Goal: Transaction & Acquisition: Purchase product/service

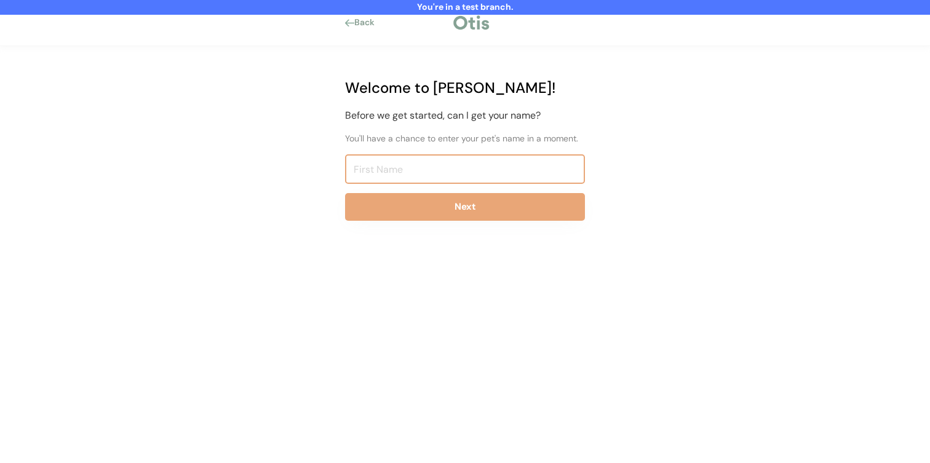
click at [460, 177] on input "input" at bounding box center [465, 169] width 240 height 30
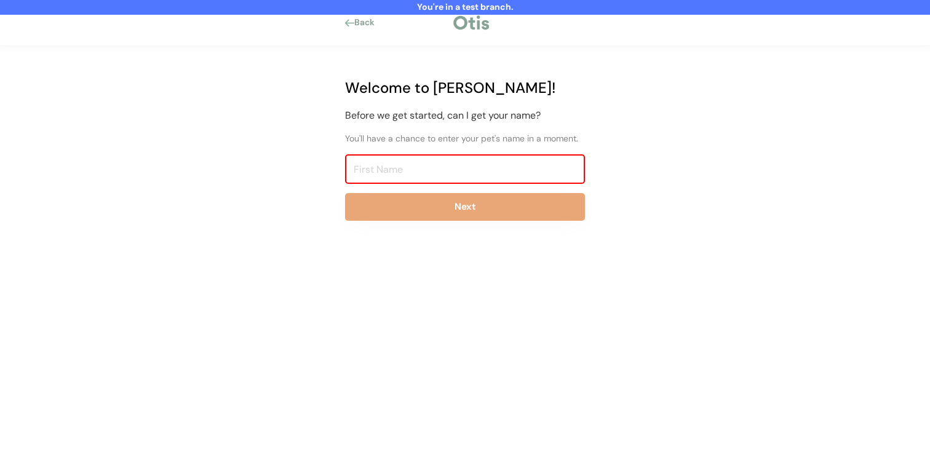
click at [463, 172] on input "input" at bounding box center [465, 169] width 240 height 30
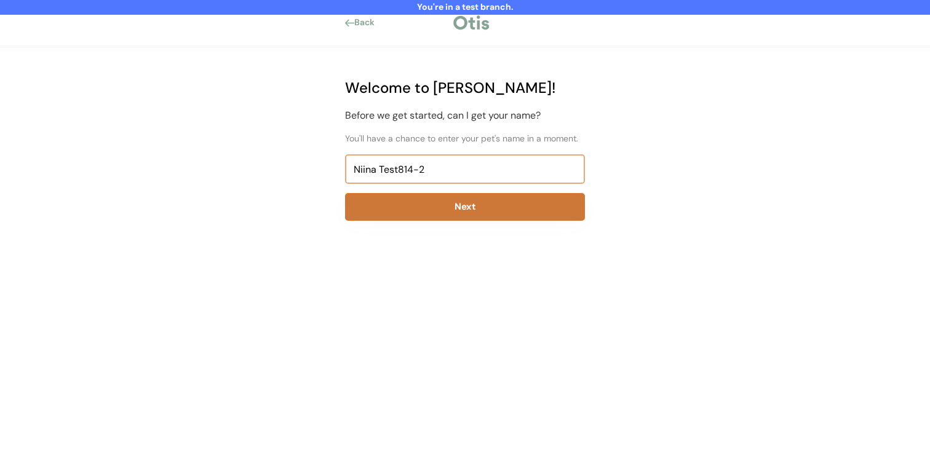
type input "Niina Test814-2"
click at [463, 200] on button "Next" at bounding box center [465, 207] width 240 height 28
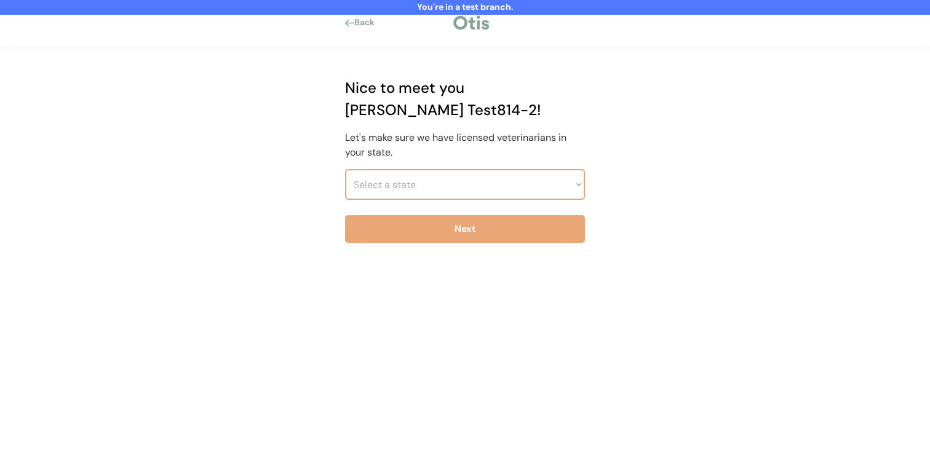
click at [465, 169] on select "Select a state Alabama Alaska American Samoa Arizona Arkansas California Colora…" at bounding box center [465, 184] width 240 height 31
select select ""1348695171700984260__LOOKUP__1703261330881x637905330213908200""
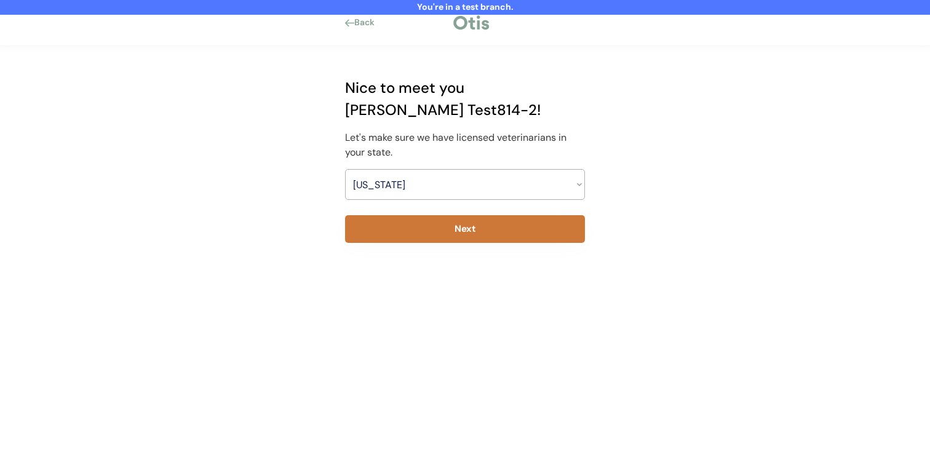
click at [463, 215] on button "Next" at bounding box center [465, 229] width 240 height 28
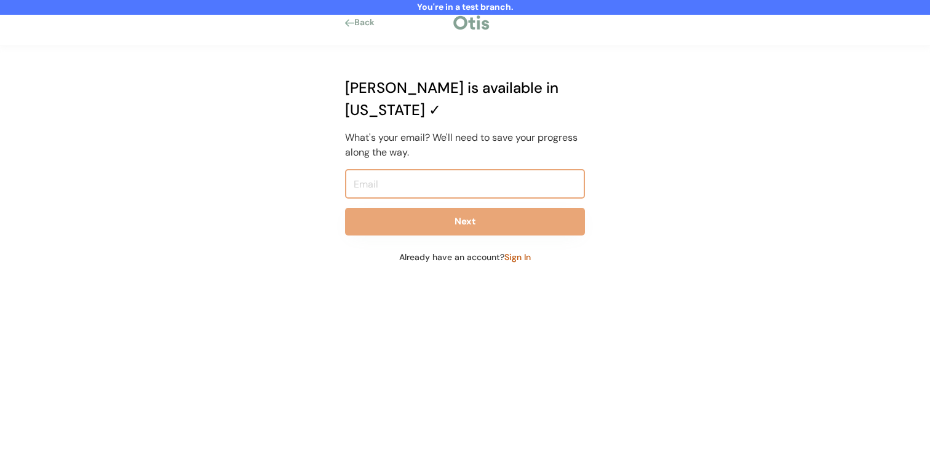
click at [468, 169] on input "email" at bounding box center [465, 184] width 240 height 30
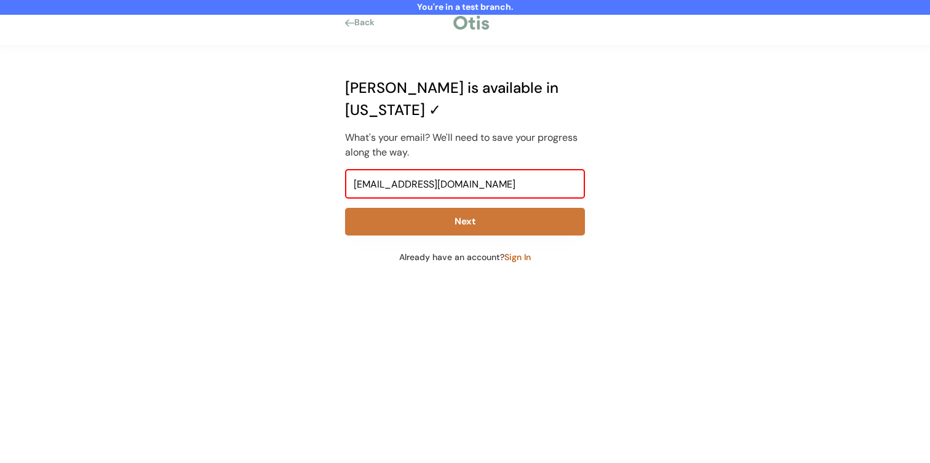
type input "niina+test814-2@otisforpets.com"
click at [438, 208] on button "Next" at bounding box center [465, 222] width 240 height 28
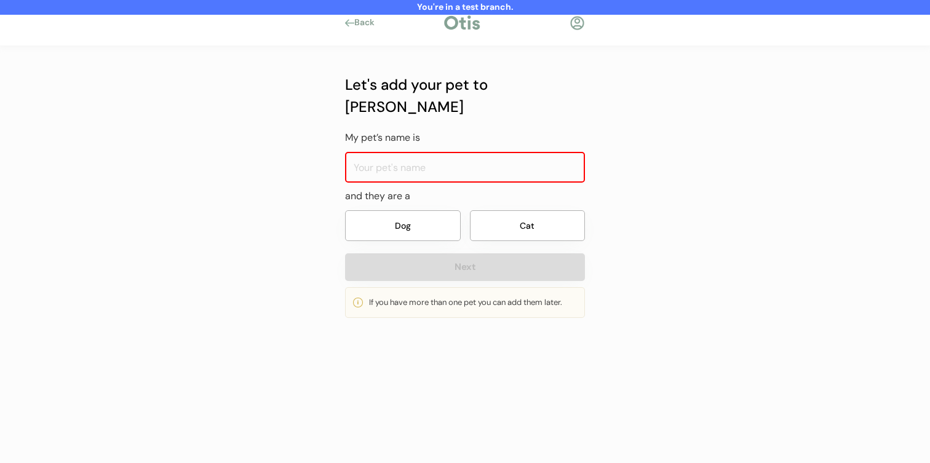
click at [454, 152] on input "input" at bounding box center [465, 167] width 240 height 31
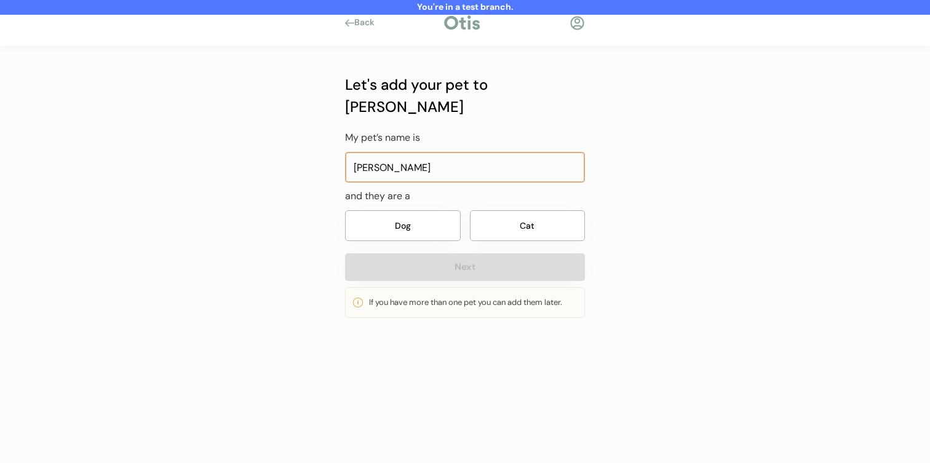
type input "Marie"
click at [411, 213] on button "Dog" at bounding box center [403, 225] width 116 height 31
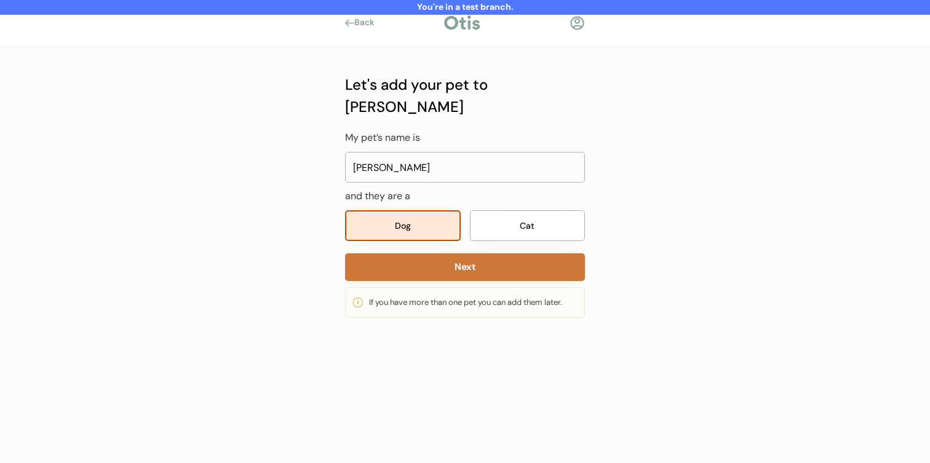
click at [411, 254] on button "Next" at bounding box center [465, 268] width 240 height 28
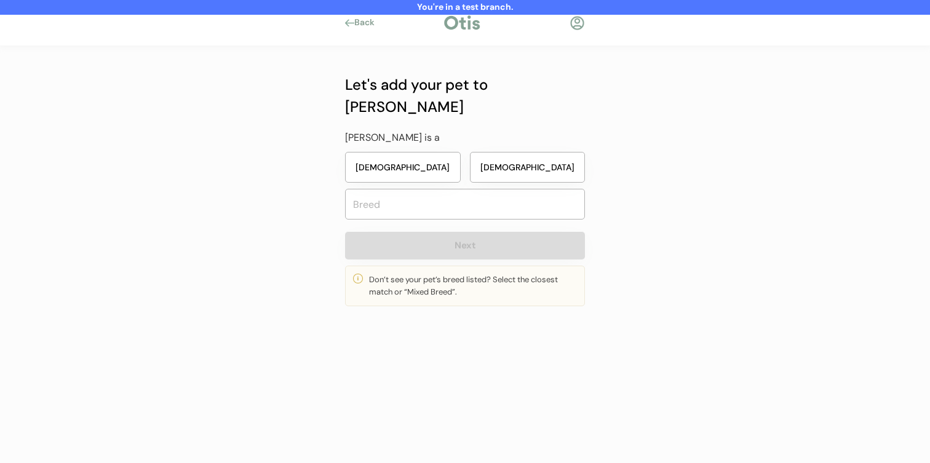
click at [444, 152] on button "Female" at bounding box center [403, 167] width 116 height 31
click at [442, 192] on input "text" at bounding box center [465, 204] width 240 height 31
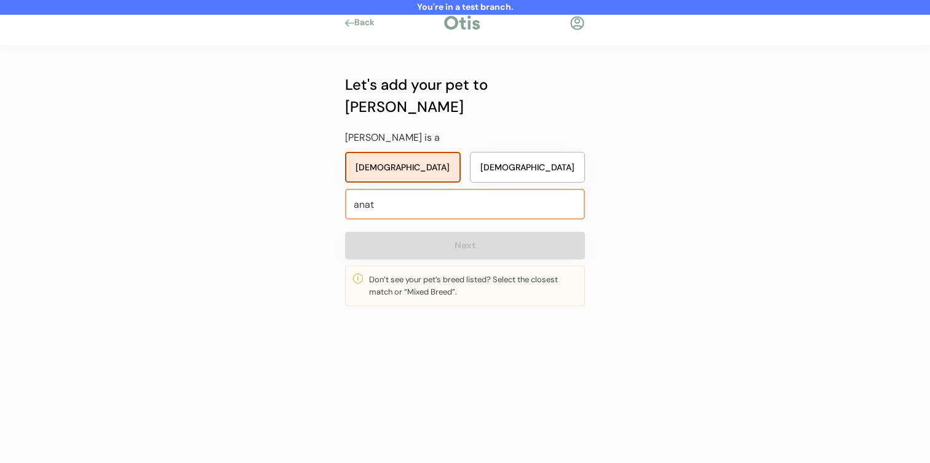
type input "anato"
type input "anatolian Shepherd Dog"
click at [432, 223] on span "Anato lian Shepherd Dog" at bounding box center [465, 210] width 241 height 25
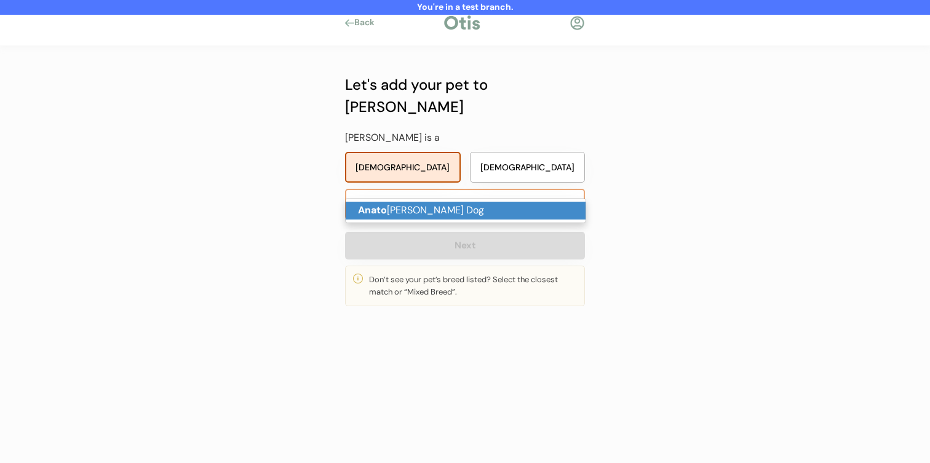
click at [434, 214] on p "Anato lian Shepherd Dog" at bounding box center [466, 211] width 240 height 18
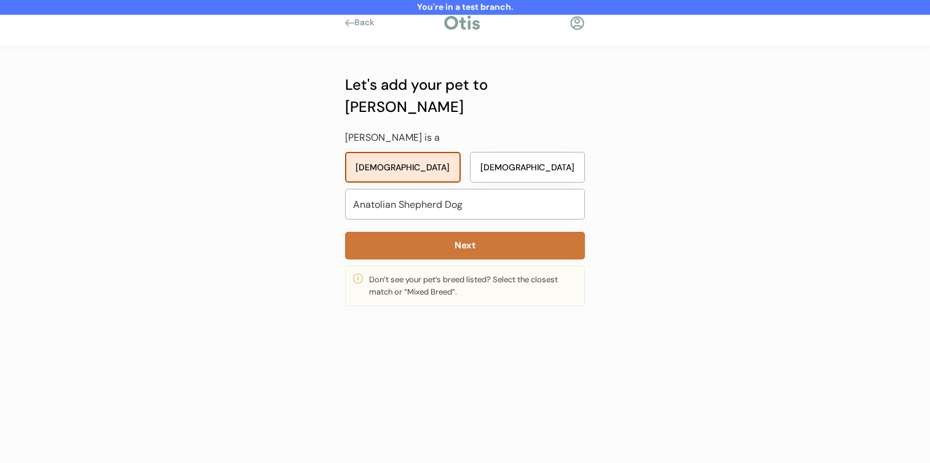
type input "Anatolian Shepherd Dog"
click at [434, 232] on button "Next" at bounding box center [465, 246] width 240 height 28
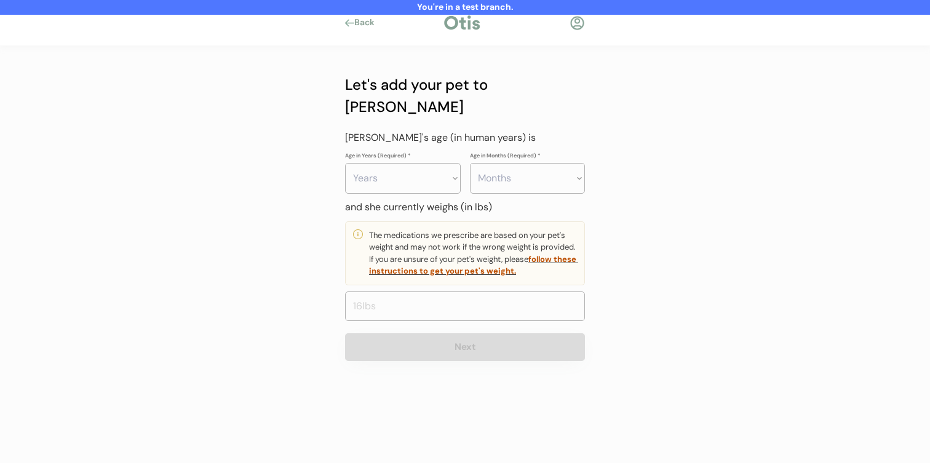
click at [426, 163] on select "Years 0 1 2 3 4 5 6 7 8 9 10 11 12 13 14 15 16 17 18 19 20" at bounding box center [403, 178] width 116 height 31
select select "2"
click at [513, 163] on select "Months 0 1 2 3 4 5 6 7 8 9 10 11" at bounding box center [528, 178] width 116 height 31
select select "5"
click at [466, 292] on input "input" at bounding box center [465, 307] width 240 height 30
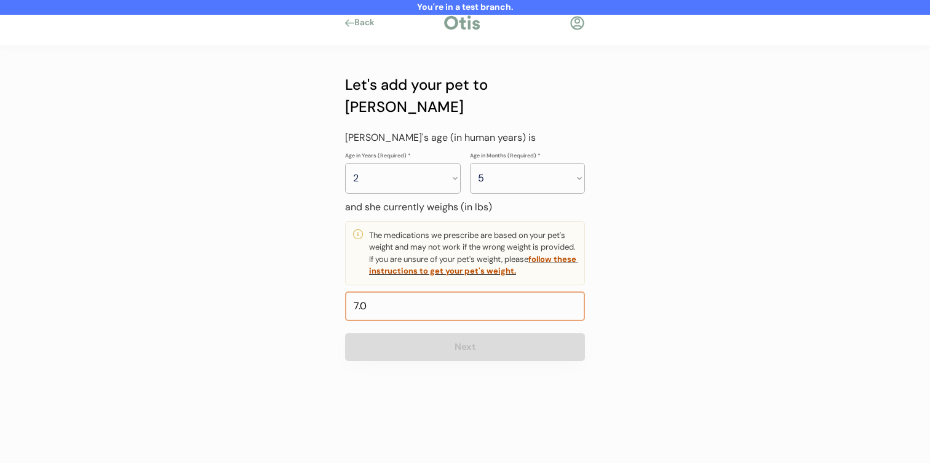
type input "70.0"
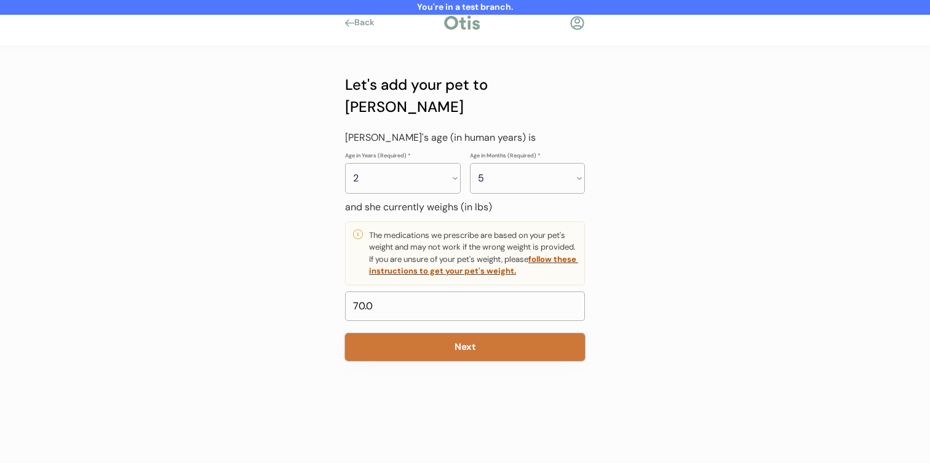
click at [462, 334] on button "Next" at bounding box center [465, 348] width 240 height 28
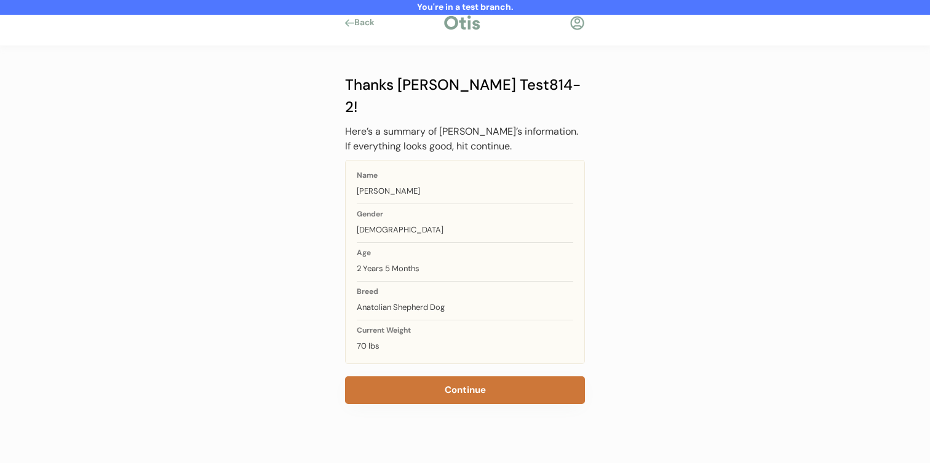
click at [458, 377] on button "Continue" at bounding box center [465, 391] width 240 height 28
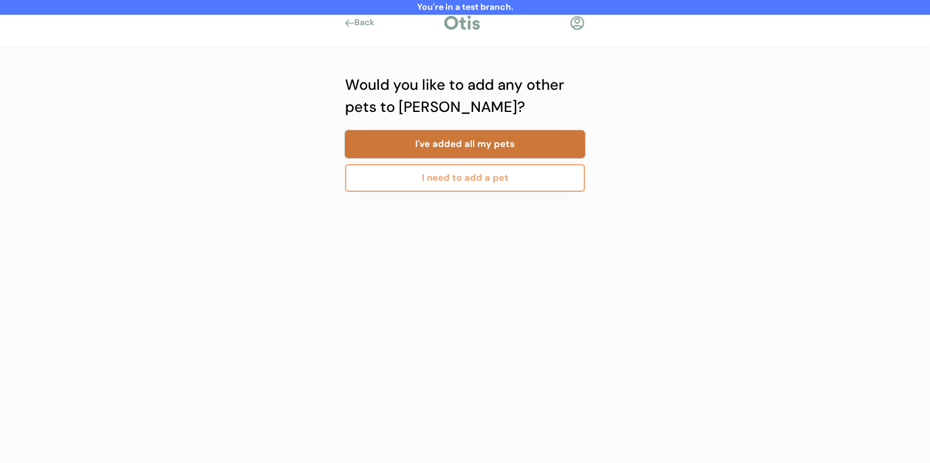
click at [458, 154] on button "I've added all my pets" at bounding box center [465, 144] width 240 height 28
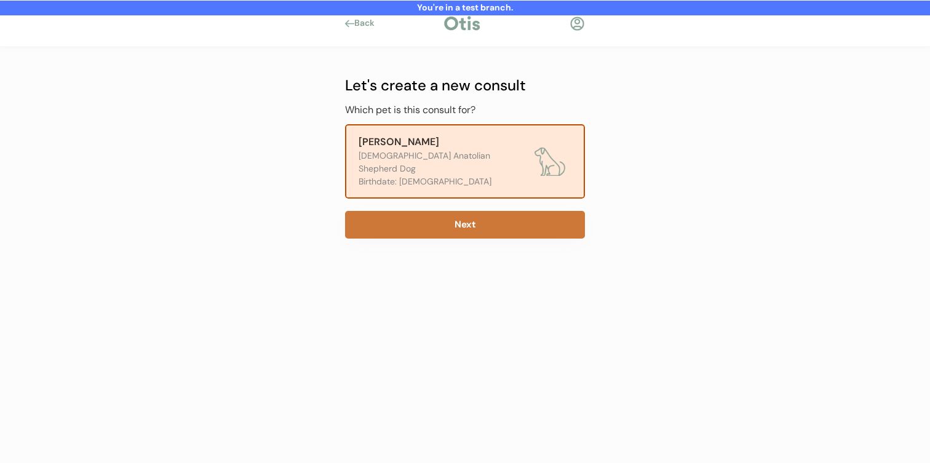
click at [466, 211] on button "Next" at bounding box center [465, 225] width 240 height 28
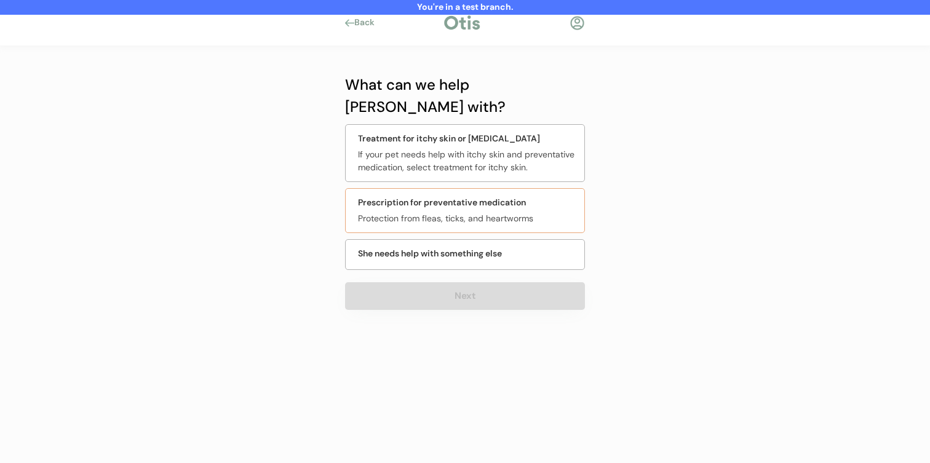
click at [466, 212] on div "Protection from fleas, ticks, and heartworms" at bounding box center [467, 218] width 219 height 13
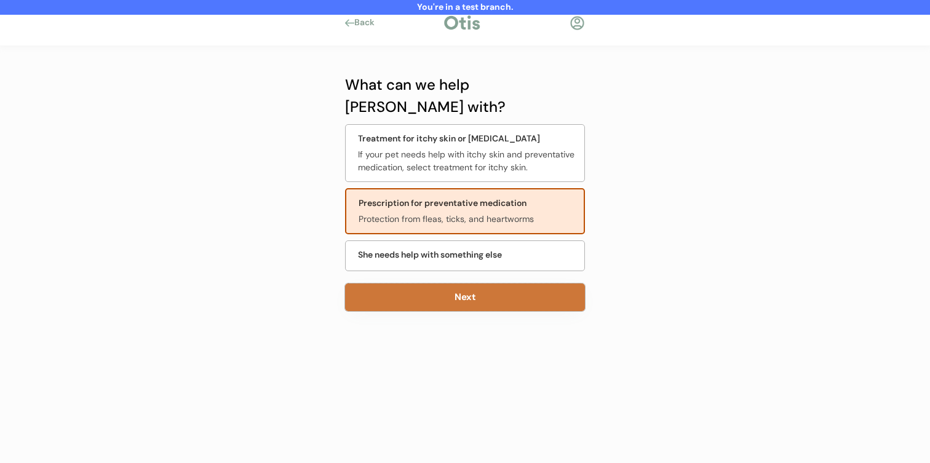
click at [460, 284] on button "Next" at bounding box center [465, 298] width 240 height 28
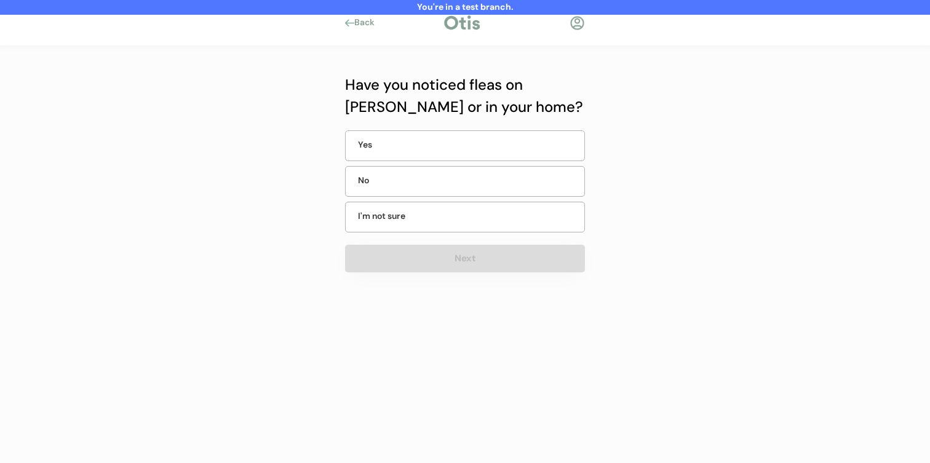
click at [474, 193] on div "No" at bounding box center [465, 181] width 240 height 31
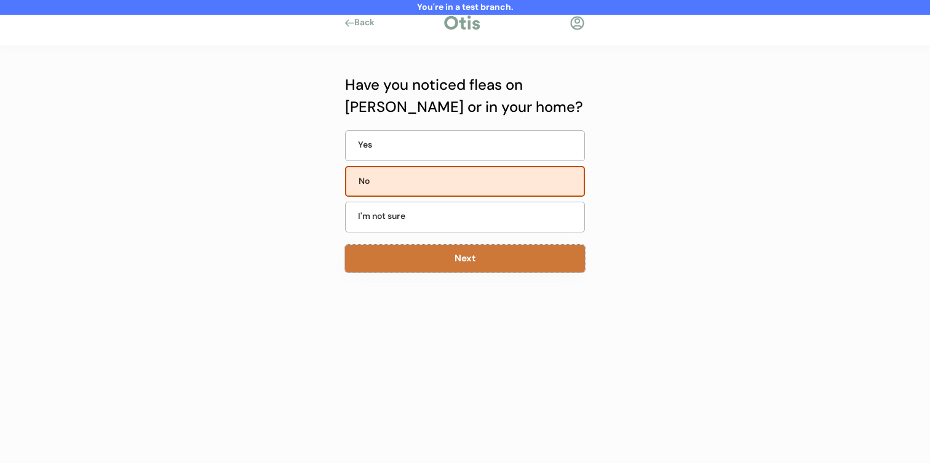
click at [464, 249] on button "Next" at bounding box center [465, 259] width 240 height 28
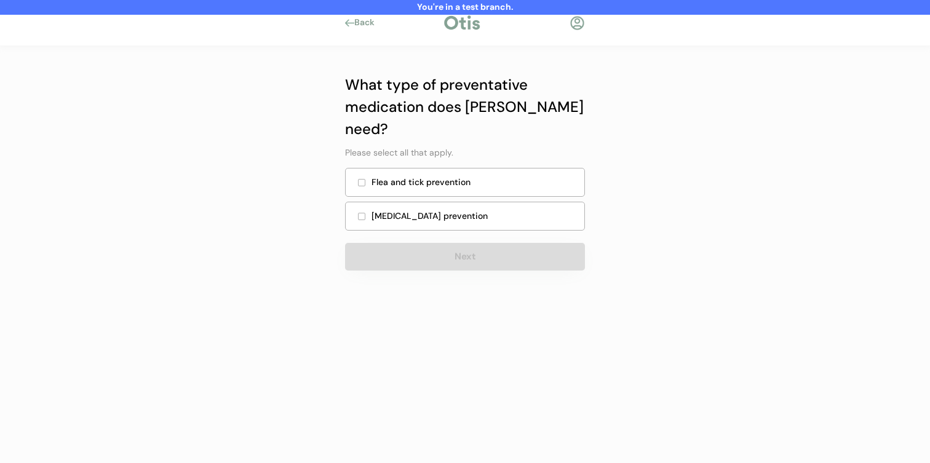
click at [468, 171] on div "Flea and tick prevention" at bounding box center [465, 182] width 240 height 29
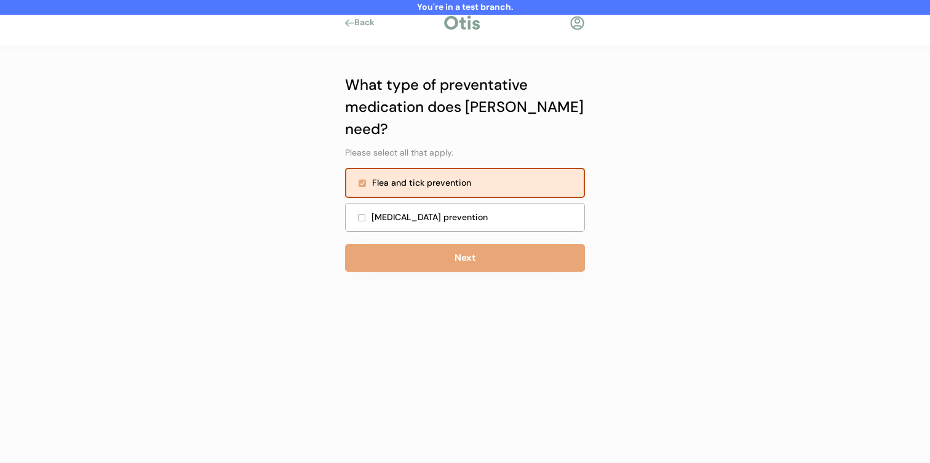
click at [466, 211] on div "Heartworm prevention" at bounding box center [475, 217] width 206 height 13
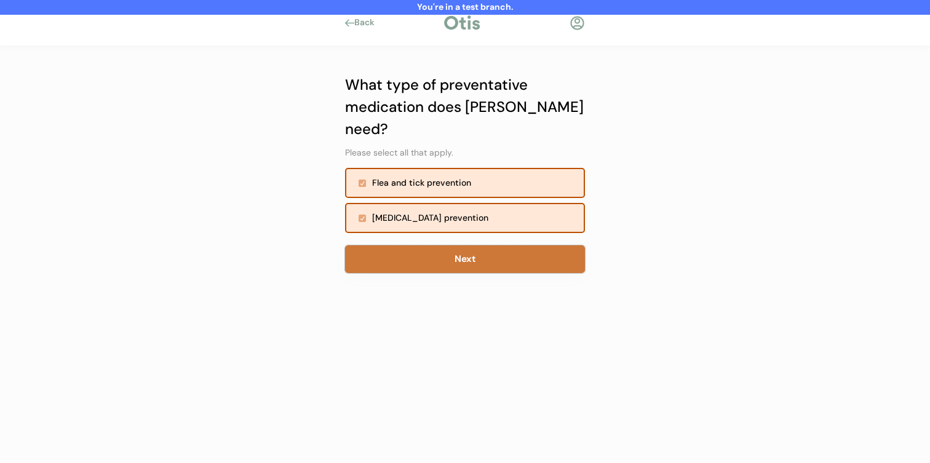
click at [466, 246] on button "Next" at bounding box center [465, 260] width 240 height 28
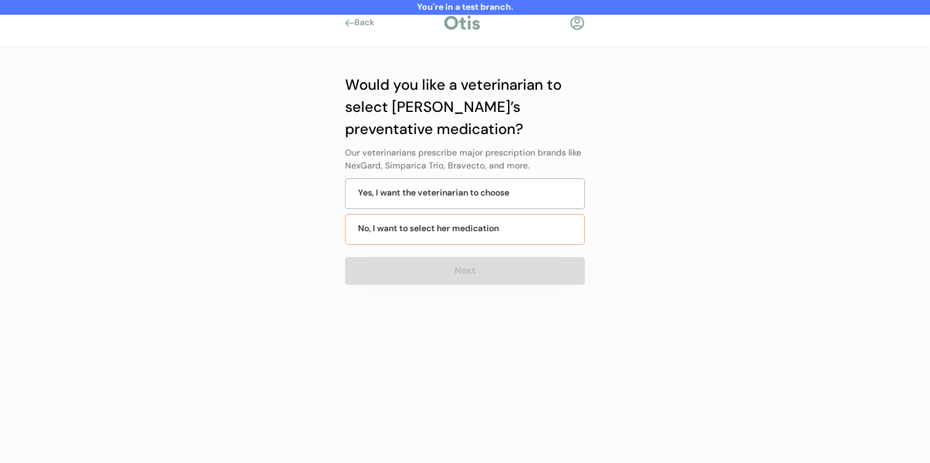
click at [467, 234] on div "No, I want to select her medication" at bounding box center [428, 228] width 141 height 13
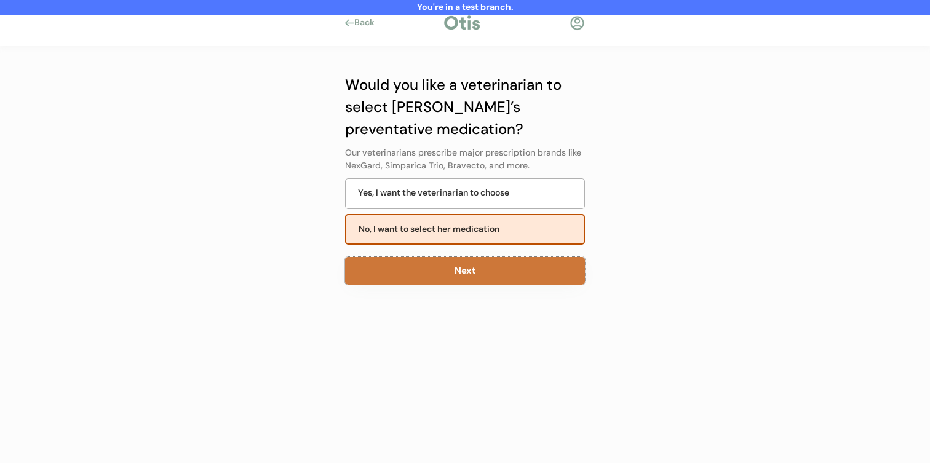
click at [466, 268] on button "Next" at bounding box center [465, 271] width 240 height 28
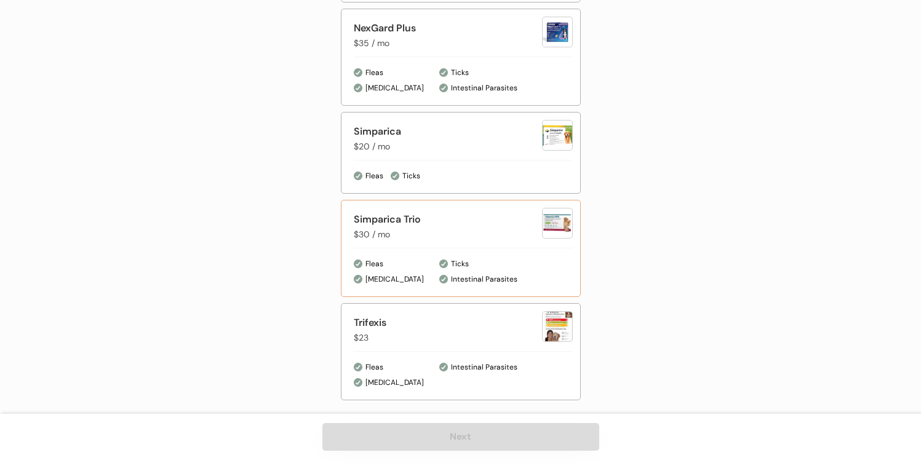
click at [473, 214] on div "Simparica Trio" at bounding box center [448, 219] width 188 height 15
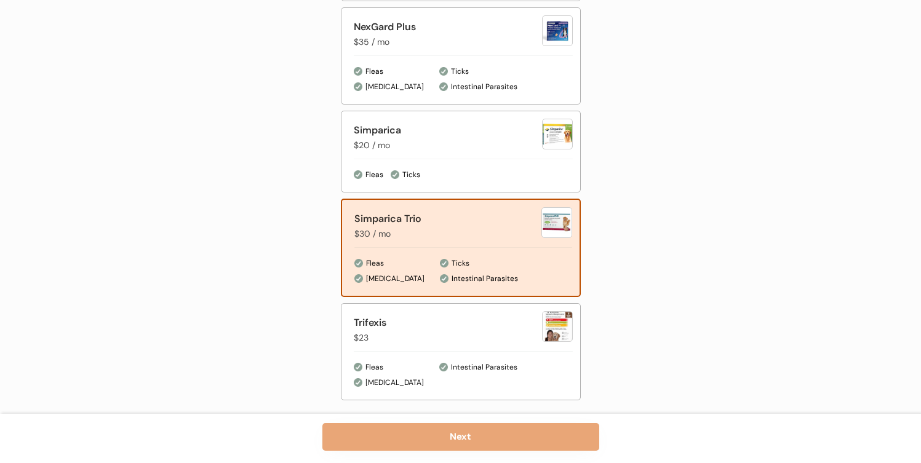
click at [459, 433] on button "Next" at bounding box center [460, 437] width 277 height 28
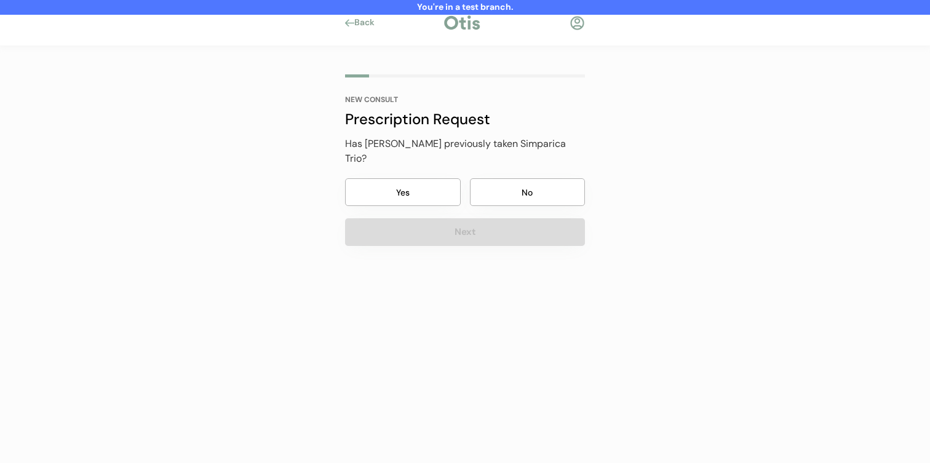
click at [489, 178] on button "No" at bounding box center [528, 192] width 116 height 28
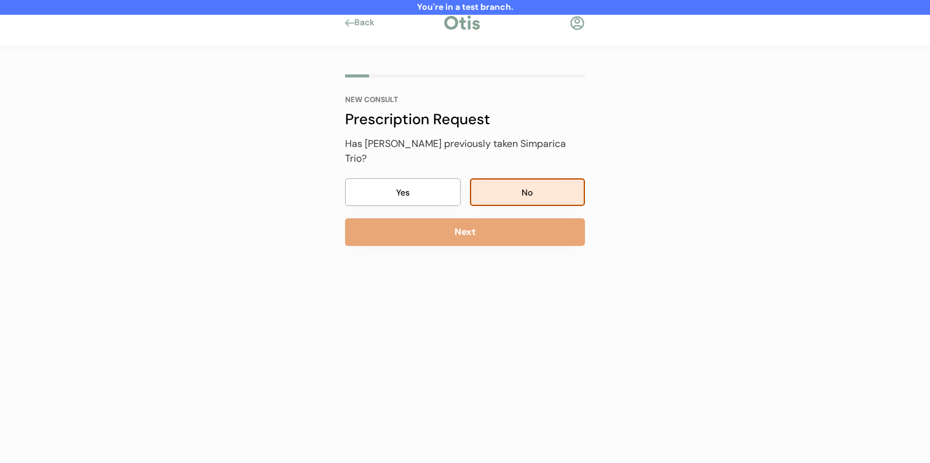
click at [488, 235] on div "NEW CONSULT Prescription Request Has [PERSON_NAME] previously taken Simparica T…" at bounding box center [465, 200] width 277 height 308
click at [497, 231] on button "Next" at bounding box center [465, 232] width 240 height 28
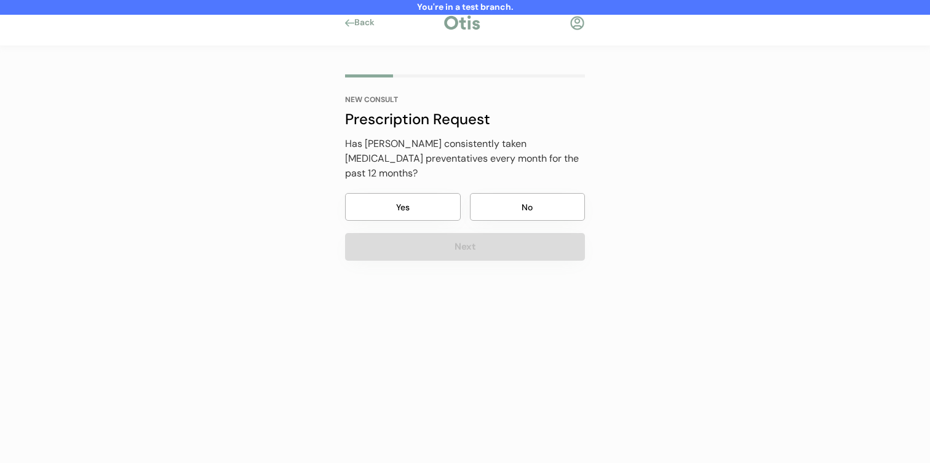
click at [508, 195] on button "No" at bounding box center [528, 207] width 116 height 28
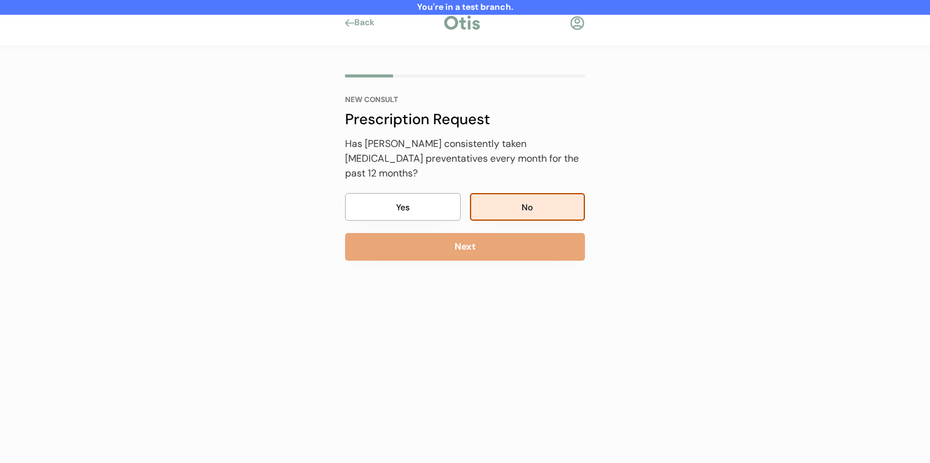
click at [498, 249] on div "NEW CONSULT Prescription Request Has [PERSON_NAME] previously taken Simparica T…" at bounding box center [465, 200] width 277 height 308
click at [498, 257] on div "NEW CONSULT Prescription Request Has [PERSON_NAME] previously taken Simparica T…" at bounding box center [465, 200] width 277 height 308
click at [502, 242] on button "Next" at bounding box center [465, 247] width 240 height 28
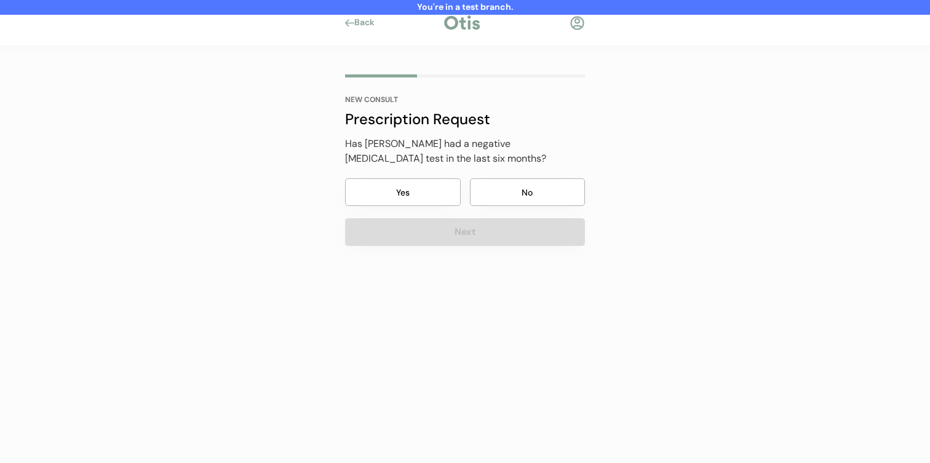
click at [522, 191] on button "No" at bounding box center [528, 192] width 116 height 28
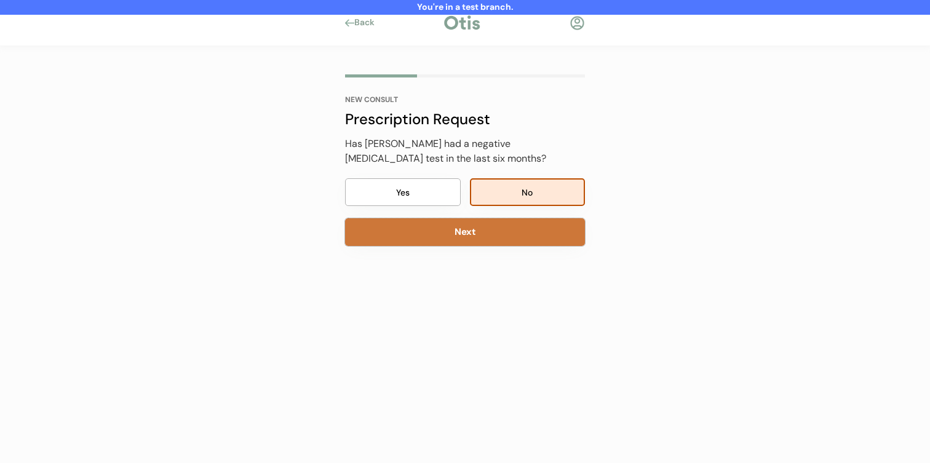
click at [508, 222] on button "Next" at bounding box center [465, 232] width 240 height 28
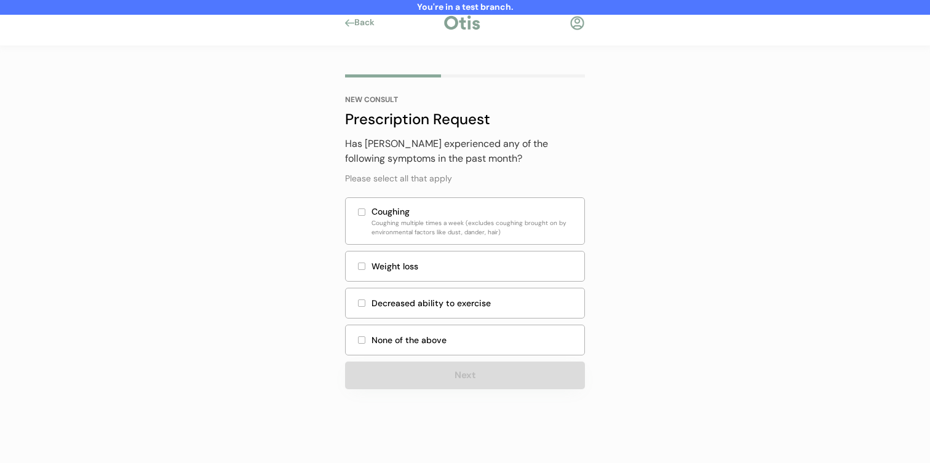
click at [469, 334] on div "None of the above" at bounding box center [475, 340] width 206 height 13
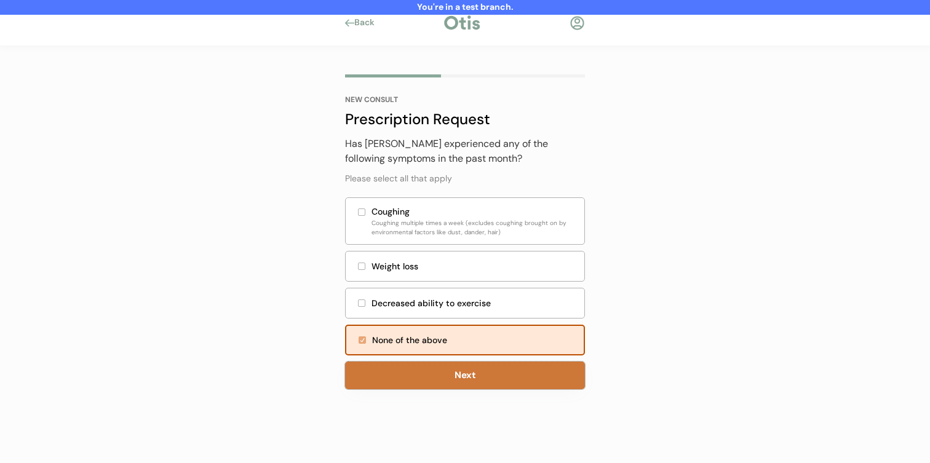
click at [469, 381] on button "Next" at bounding box center [465, 376] width 240 height 28
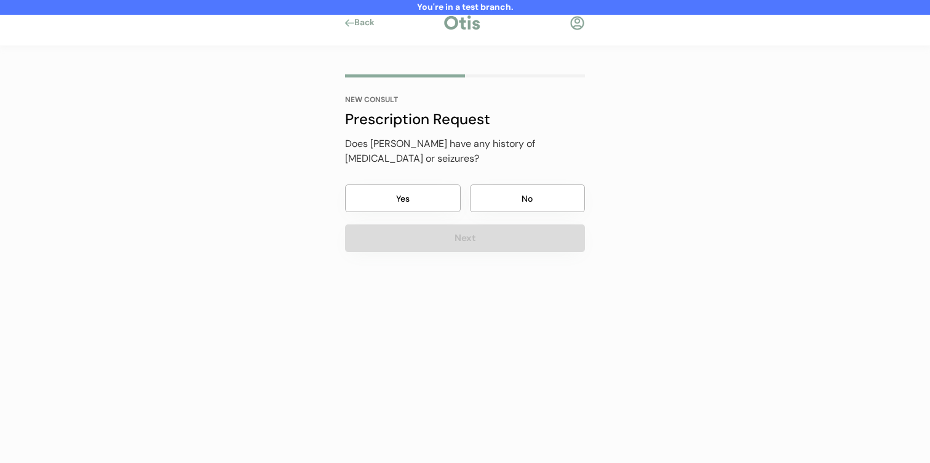
click at [541, 193] on button "No" at bounding box center [528, 199] width 116 height 28
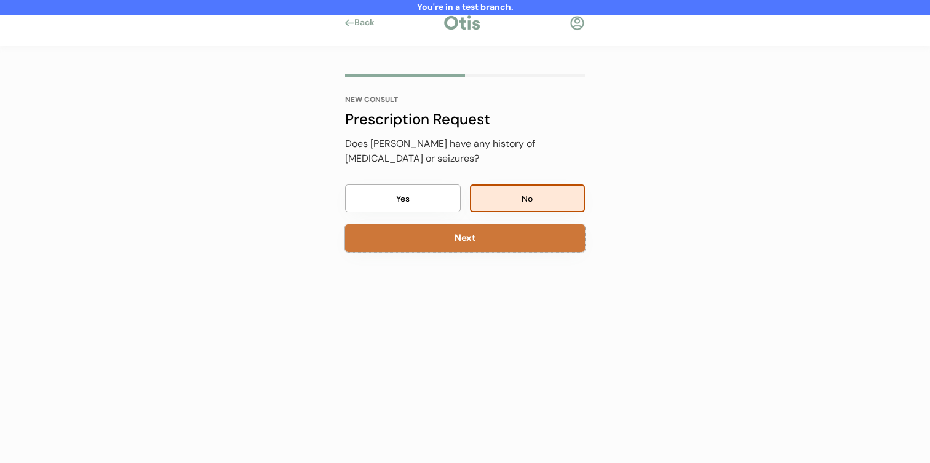
click at [538, 228] on button "Next" at bounding box center [465, 239] width 240 height 28
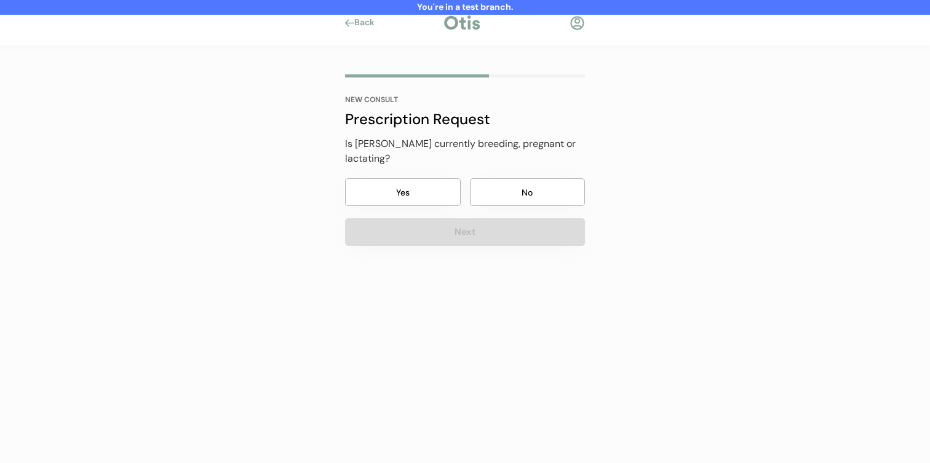
click at [544, 185] on button "No" at bounding box center [528, 192] width 116 height 28
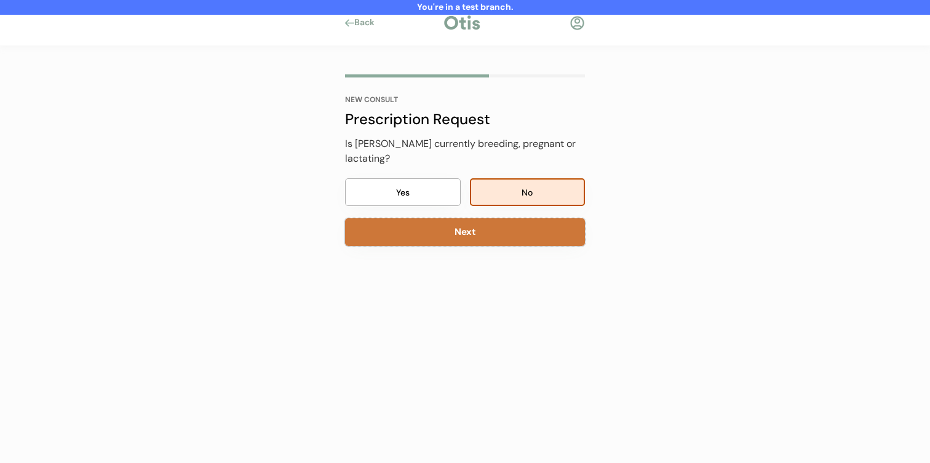
click at [537, 218] on button "Next" at bounding box center [465, 232] width 240 height 28
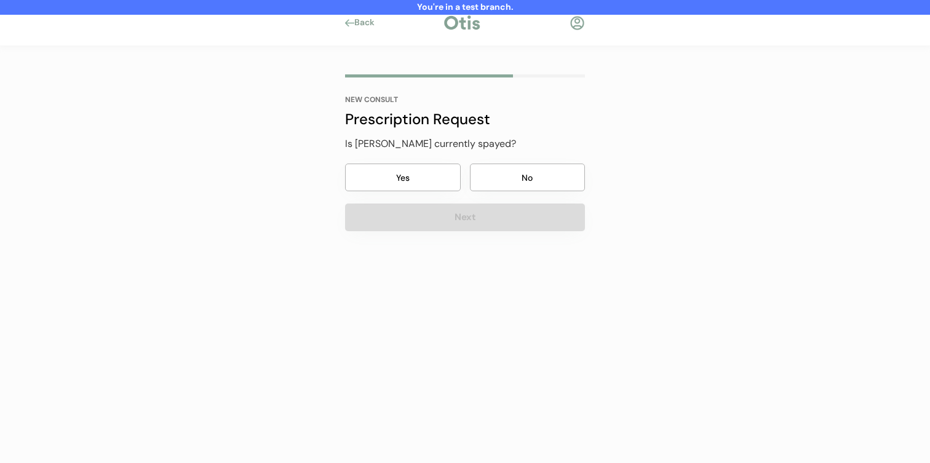
click at [537, 178] on button "No" at bounding box center [528, 178] width 116 height 28
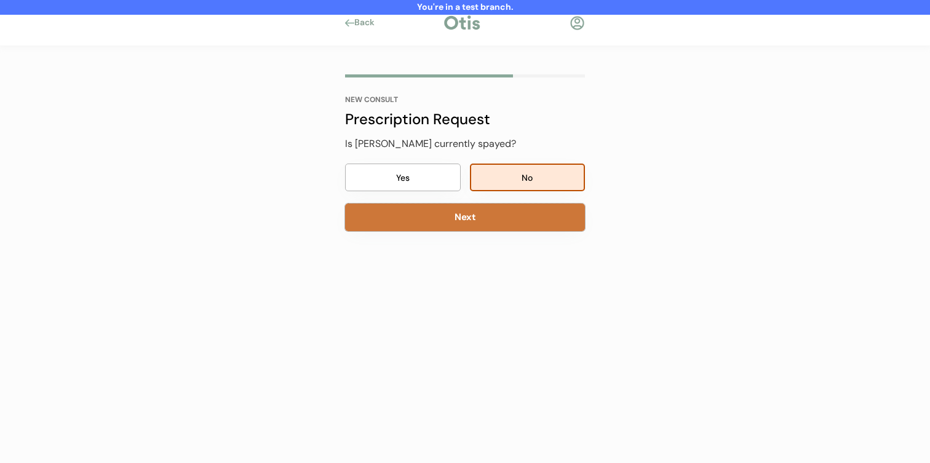
click at [535, 218] on button "Next" at bounding box center [465, 218] width 240 height 28
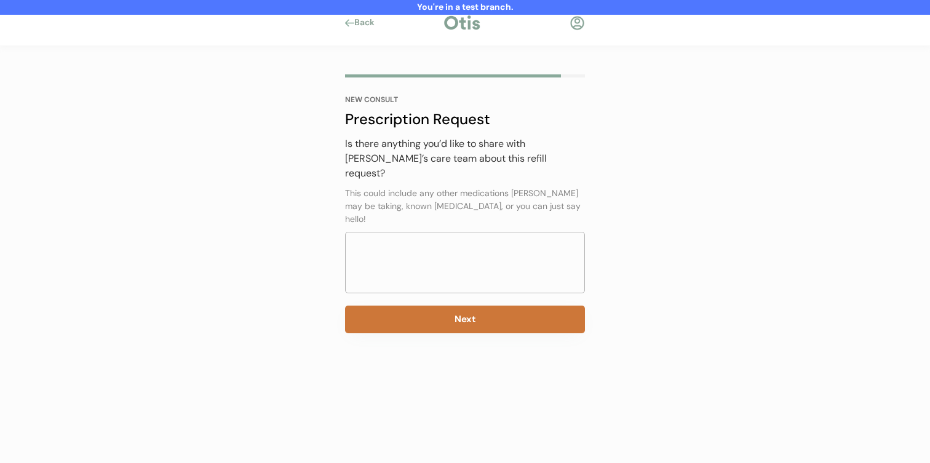
click at [500, 306] on button "Next" at bounding box center [465, 320] width 240 height 28
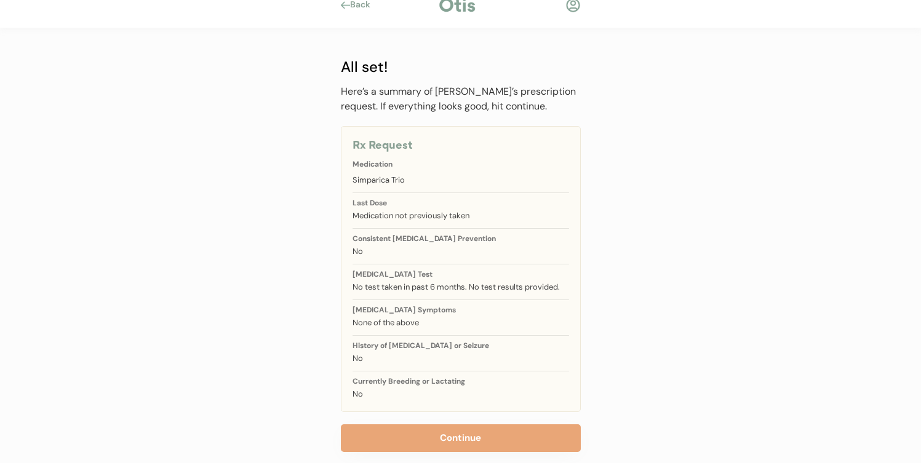
scroll to position [48, 0]
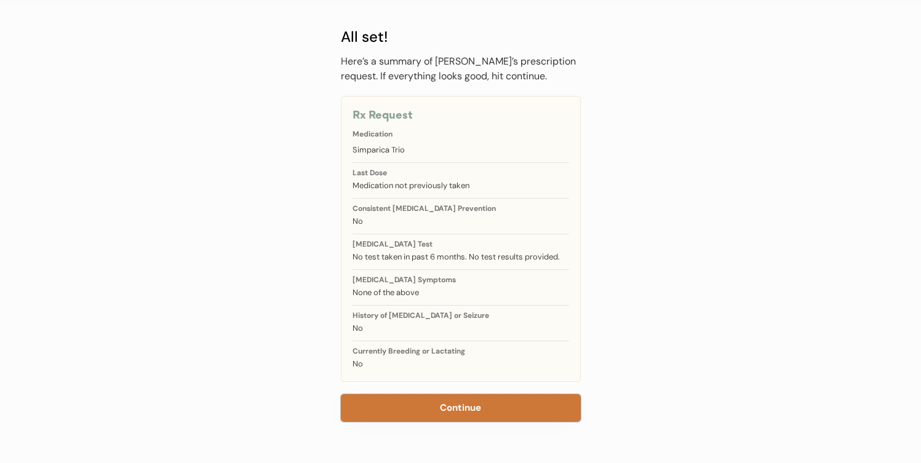
click at [472, 401] on button "Continue" at bounding box center [461, 408] width 240 height 28
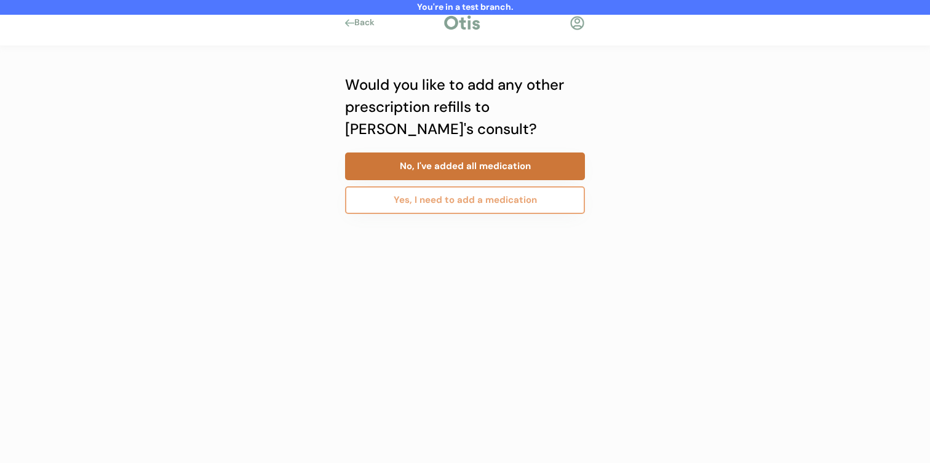
click at [463, 174] on button "No, I've added all medication" at bounding box center [465, 167] width 240 height 28
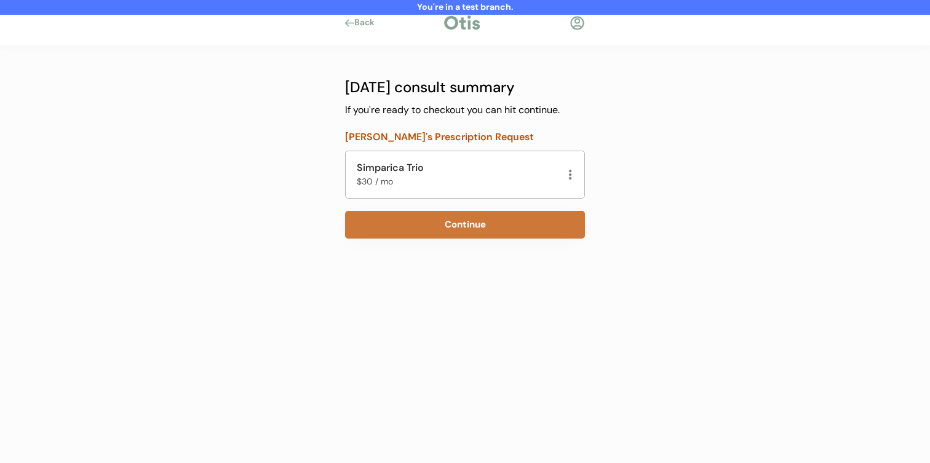
click at [455, 217] on button "Continue" at bounding box center [465, 225] width 240 height 28
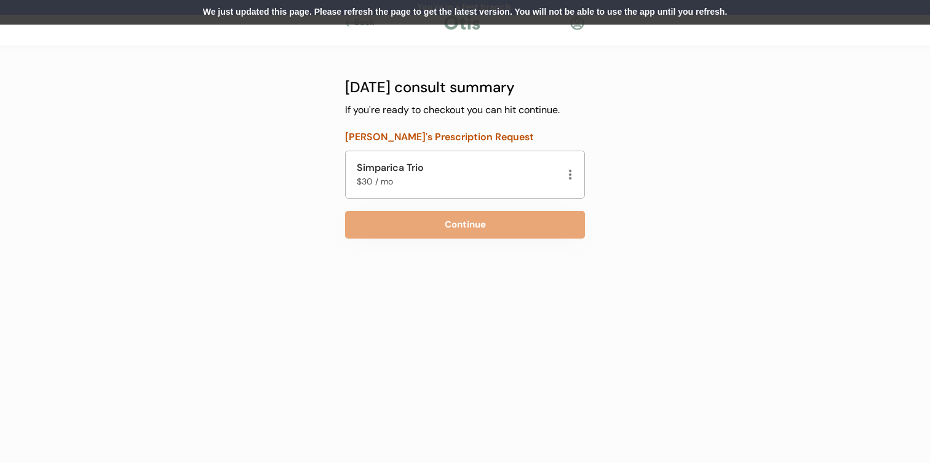
click at [444, 9] on div "We just updated this page. Please refresh the page to get the latest version. Y…" at bounding box center [465, 12] width 930 height 25
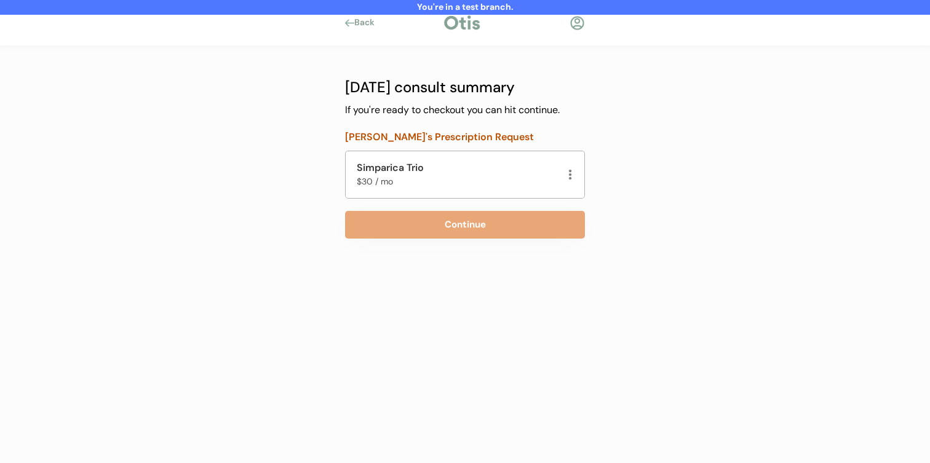
click at [430, 213] on button "Continue" at bounding box center [465, 225] width 240 height 28
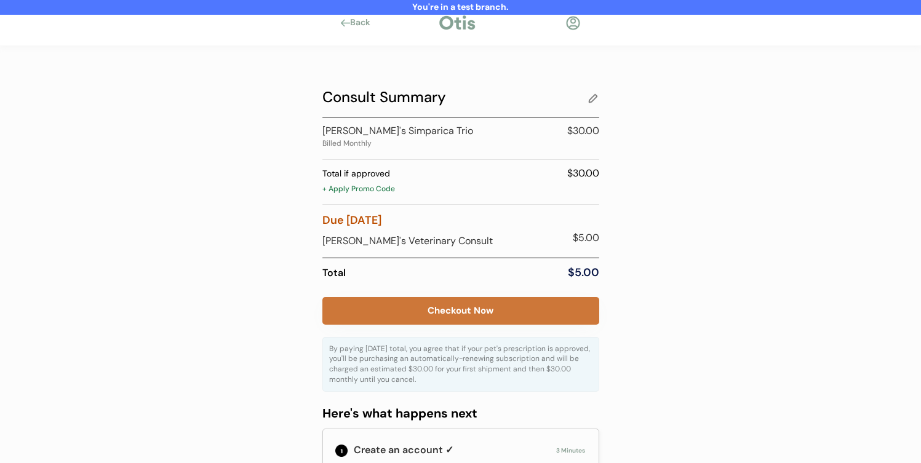
click at [434, 301] on button "Checkout Now" at bounding box center [460, 311] width 277 height 28
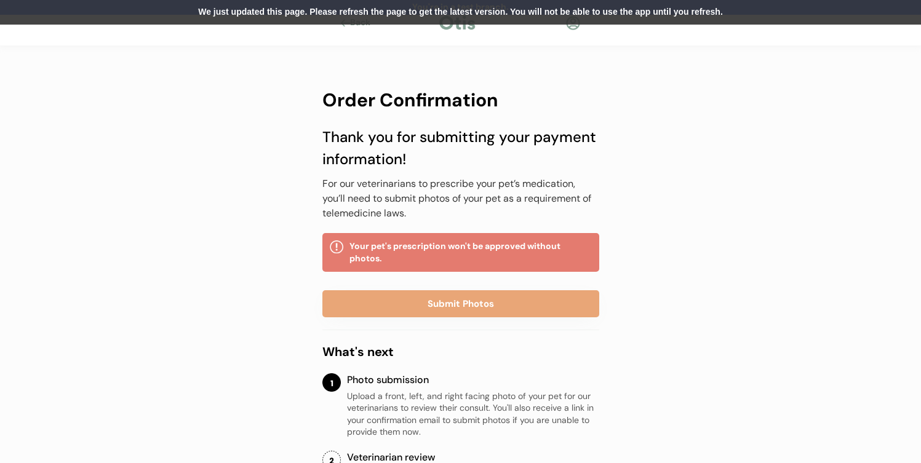
click at [574, 26] on div at bounding box center [573, 22] width 15 height 15
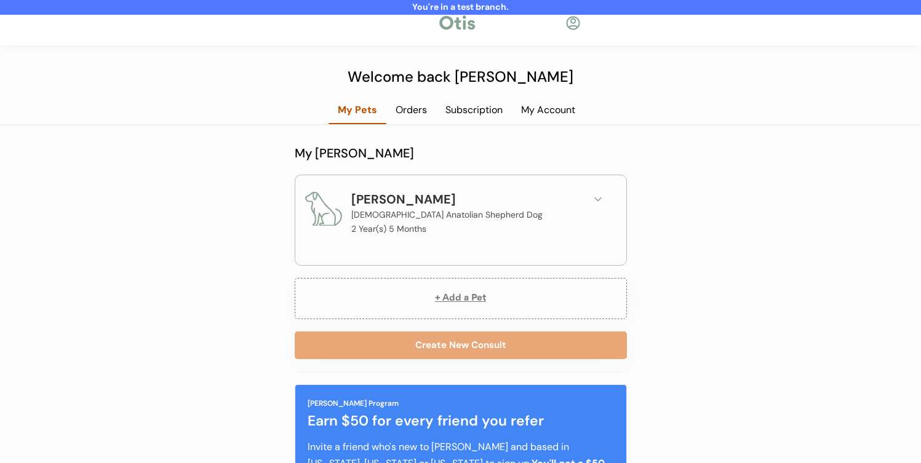
click at [537, 109] on div "My Account" at bounding box center [548, 110] width 73 height 14
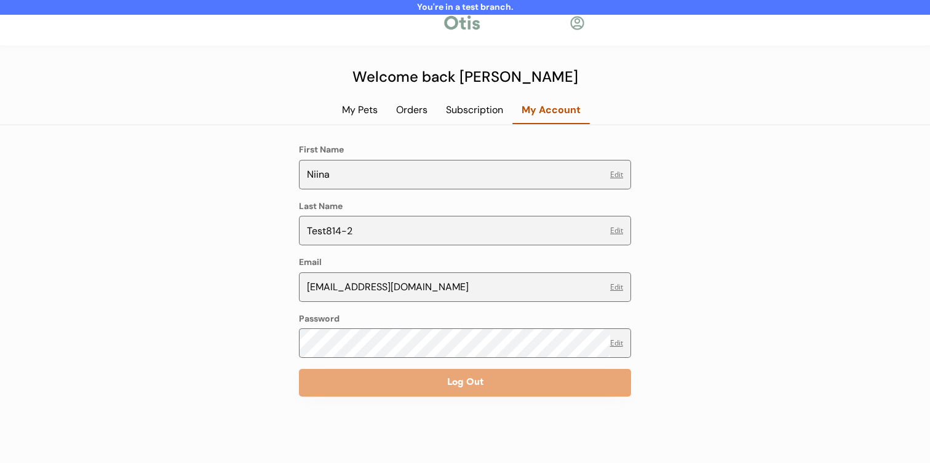
click at [466, 106] on div "Subscription" at bounding box center [475, 110] width 76 height 14
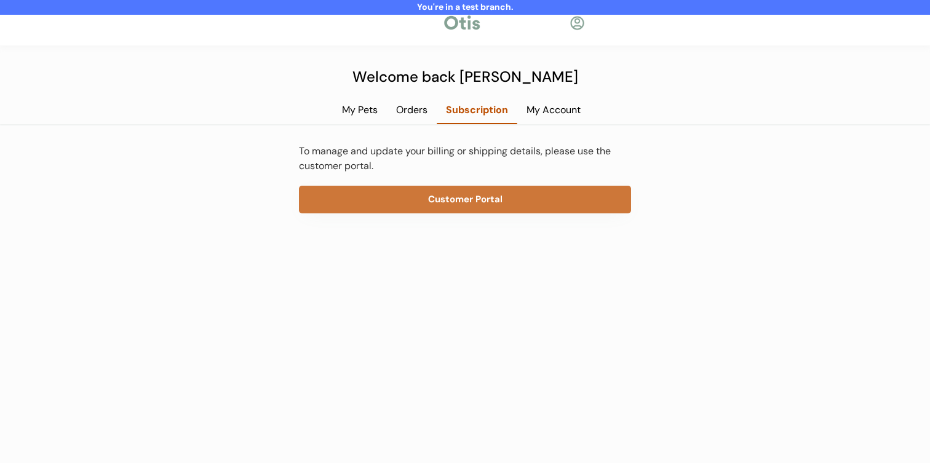
click at [447, 206] on button "Customer Portal" at bounding box center [465, 200] width 332 height 28
